Goal: Answer question/provide support: Answer question/provide support

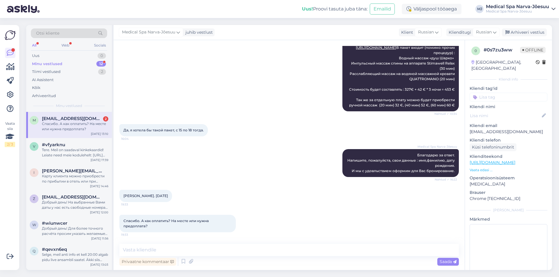
scroll to position [457, 0]
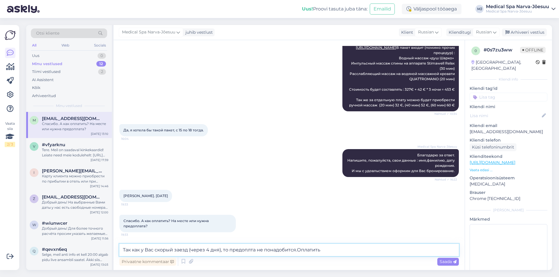
click at [298, 251] on textarea "Так как у Вас скорый заезд (через 4 дня), то предоплта не понадобится.Оплатить" at bounding box center [289, 250] width 340 height 12
click at [329, 250] on textarea "Так как у Вас скорый заезд (через 4 дня), то предоплта не понадобится. Оплатить" at bounding box center [289, 250] width 340 height 12
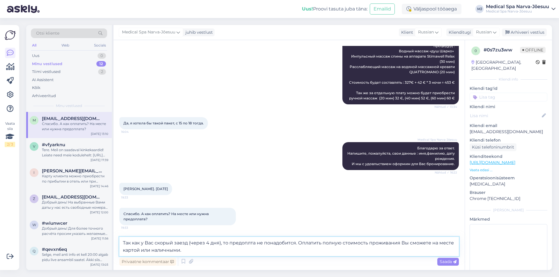
type textarea "Так как у Вас скорый заезд (через 4 дня), то предоплта не понадобится. Оплатить…"
drag, startPoint x: 162, startPoint y: 197, endPoint x: 178, endPoint y: 197, distance: 16.0
click at [168, 191] on span "[PERSON_NAME]. [DATE]" at bounding box center [145, 189] width 45 height 4
copy span "[DATE]"
drag, startPoint x: 519, startPoint y: 125, endPoint x: 468, endPoint y: 126, distance: 51.3
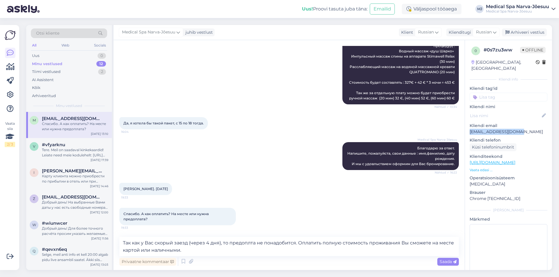
click at [468, 126] on div "0 # 0s7zu3ww Offline [GEOGRAPHIC_DATA], [GEOGRAPHIC_DATA] Kliendi info Kliendi …" at bounding box center [508, 162] width 87 height 245
copy p "[EMAIL_ADDRESS][DOMAIN_NAME]"
click at [184, 253] on textarea "Так как у Вас скорый заезд (через 4 дня), то предоплта не понадобится. Оплатить…" at bounding box center [289, 246] width 340 height 19
click at [448, 264] on span "Saada" at bounding box center [448, 261] width 17 height 5
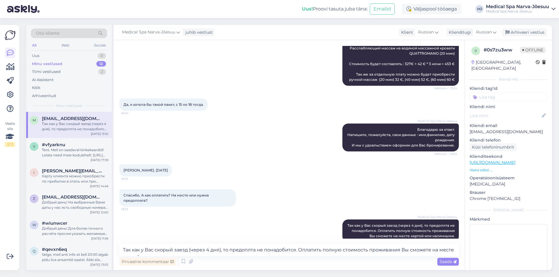
scroll to position [463, 0]
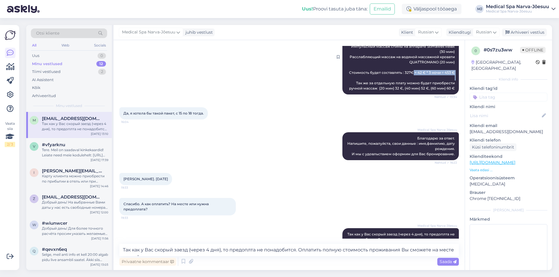
drag, startPoint x: 400, startPoint y: 83, endPoint x: 450, endPoint y: 83, distance: 49.8
click at [450, 83] on span "Мы можем порекомендовать Вам мини-пакет "Здоровье" [URL][DOMAIN_NAME] В пакет в…" at bounding box center [401, 56] width 109 height 67
copy span "327€ + 42 € * 3 ночи = 453 €"
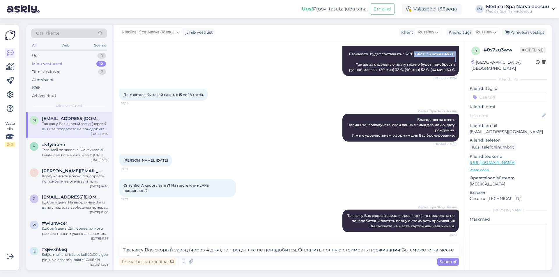
click at [442, 55] on span "Мы можем порекомендовать Вам мини-пакет "Здоровье" [URL][DOMAIN_NAME] В пакет в…" at bounding box center [401, 38] width 109 height 67
click at [81, 154] on div "Tere. Meil on saadaval kinkekaardid! Leiate need meie kodulehelt: [URL][DOMAIN_…" at bounding box center [75, 153] width 66 height 10
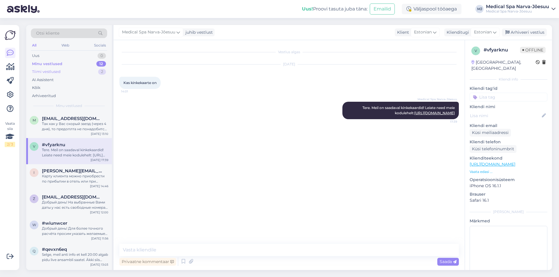
click at [66, 73] on div "Tiimi vestlused 2" at bounding box center [69, 72] width 76 height 8
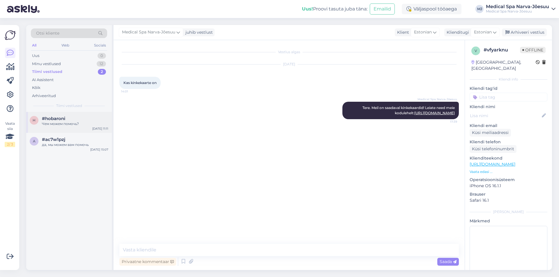
click at [75, 124] on div "Чем можем помочь?" at bounding box center [75, 123] width 66 height 5
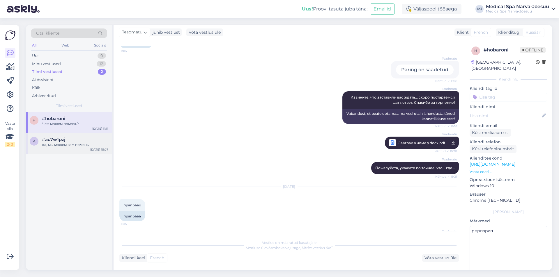
click at [55, 146] on div "да, мы можем вам помочь" at bounding box center [75, 144] width 66 height 5
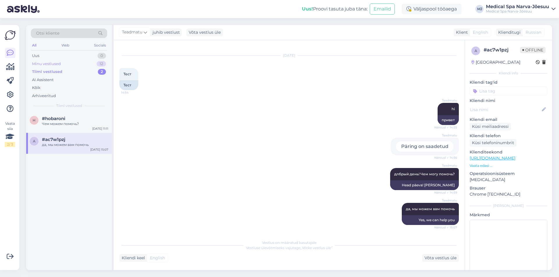
click at [67, 61] on div "Minu vestlused 12" at bounding box center [69, 64] width 76 height 8
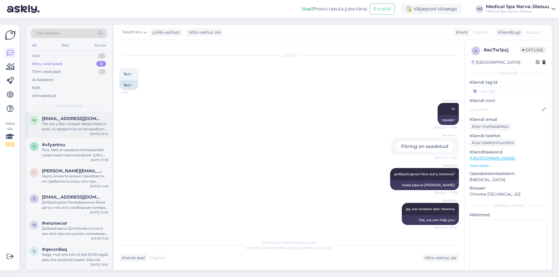
click at [86, 124] on div "Так как у Вас скорый заезд (через 4 дня), то предоплта не понадобится. Оплатить…" at bounding box center [75, 126] width 66 height 10
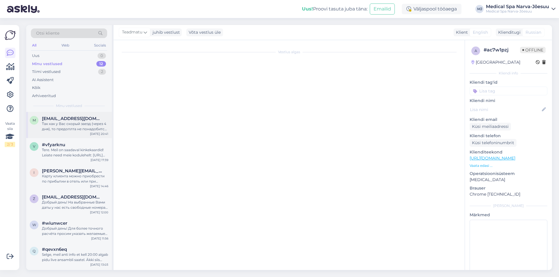
scroll to position [492, 0]
